Goal: Information Seeking & Learning: Find specific page/section

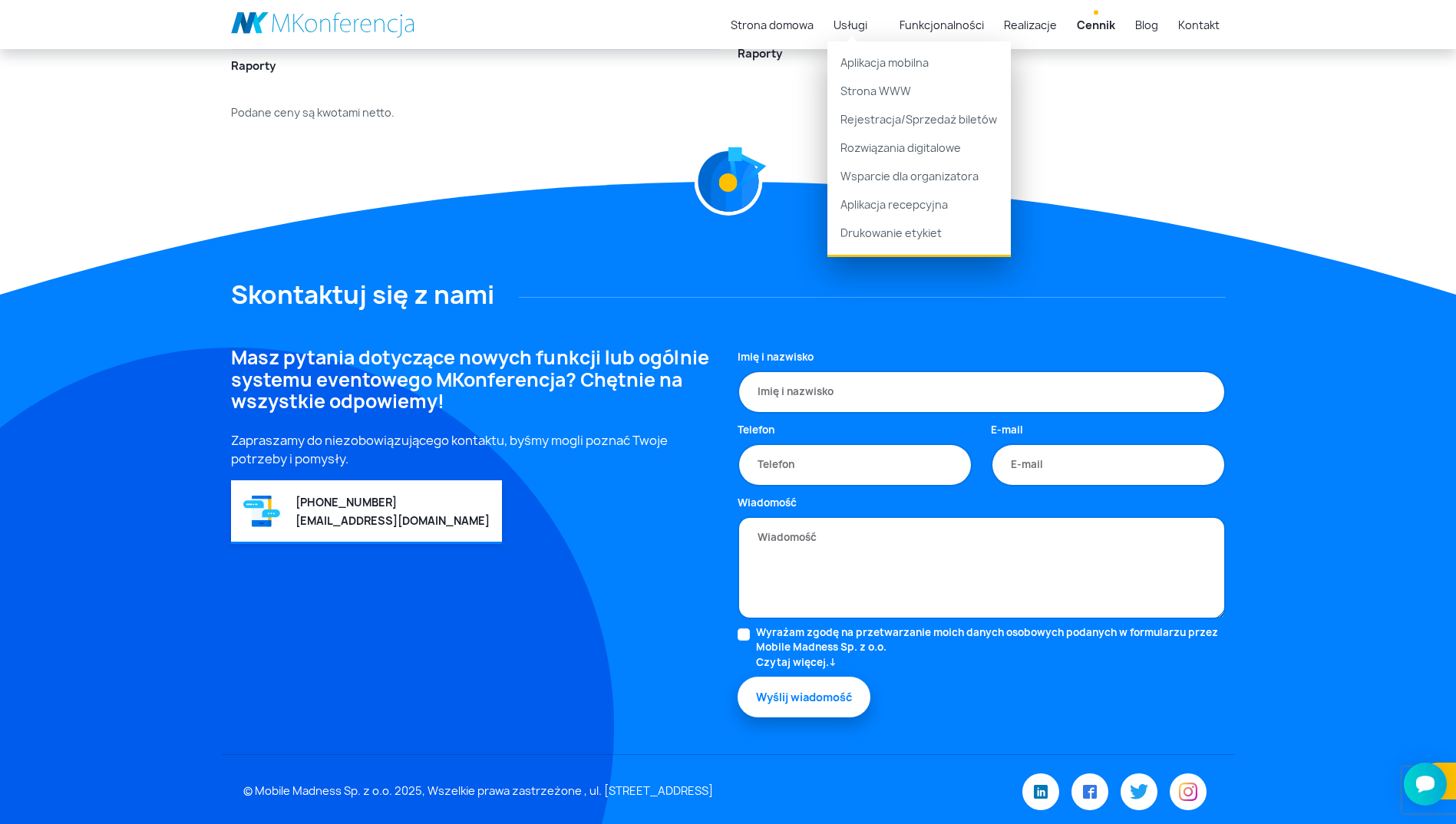
scroll to position [2951, 0]
